Goal: Check status: Check status

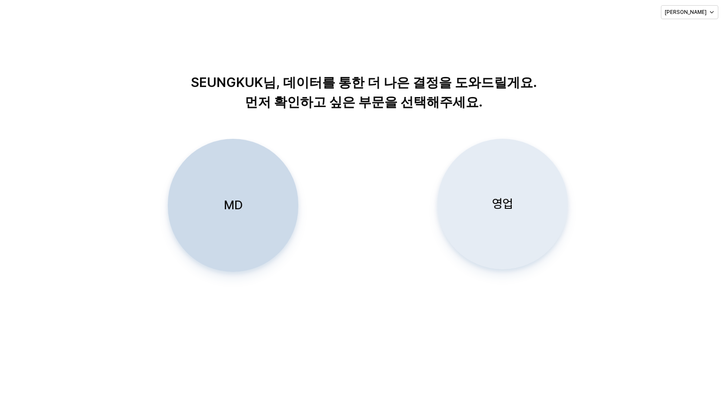
click at [504, 205] on p "영업" at bounding box center [502, 204] width 21 height 16
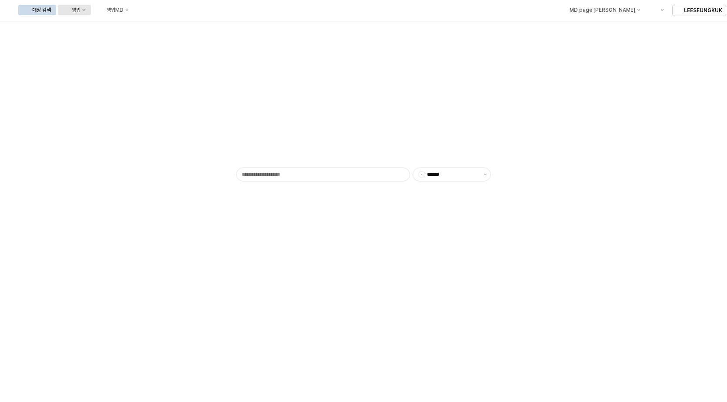
click at [80, 11] on div "영업" at bounding box center [76, 10] width 9 height 6
click at [163, 26] on div "목표매출 달성현황" at bounding box center [171, 26] width 46 height 7
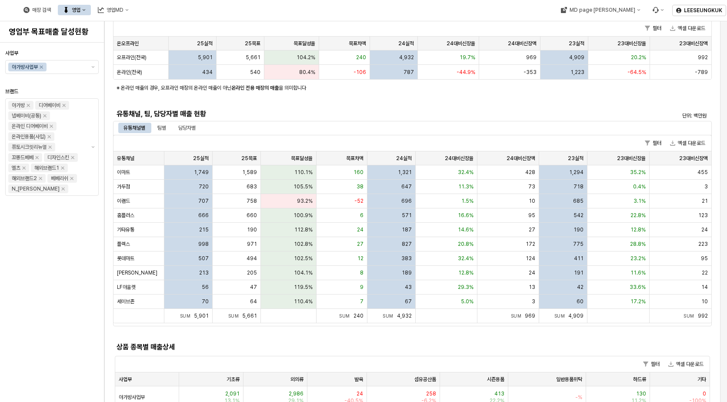
scroll to position [130, 0]
click at [163, 126] on div "팀별" at bounding box center [161, 127] width 9 height 10
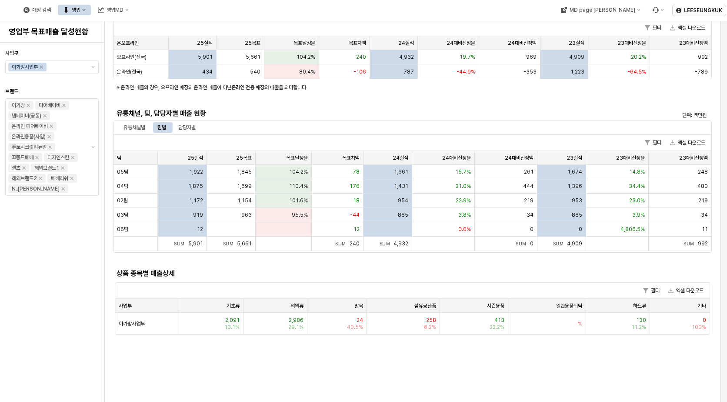
drag, startPoint x: 182, startPoint y: 126, endPoint x: 203, endPoint y: 140, distance: 26.0
click at [182, 126] on div "담당자별" at bounding box center [186, 127] width 17 height 10
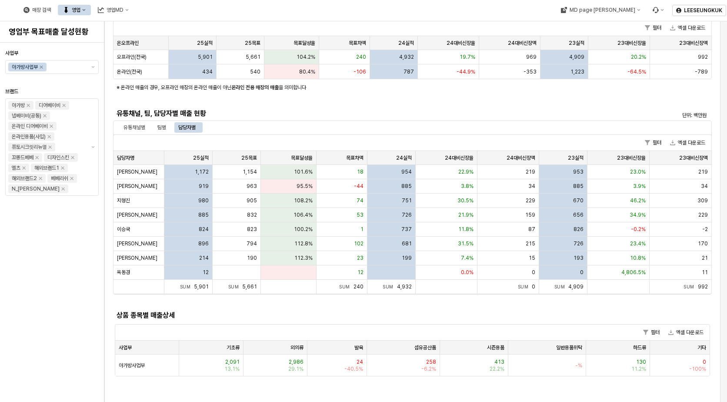
drag, startPoint x: 342, startPoint y: 121, endPoint x: 353, endPoint y: 129, distance: 13.4
click at [342, 121] on div "유통채널별 팀별 담당자별" at bounding box center [412, 127] width 598 height 14
